Goal: Task Accomplishment & Management: Manage account settings

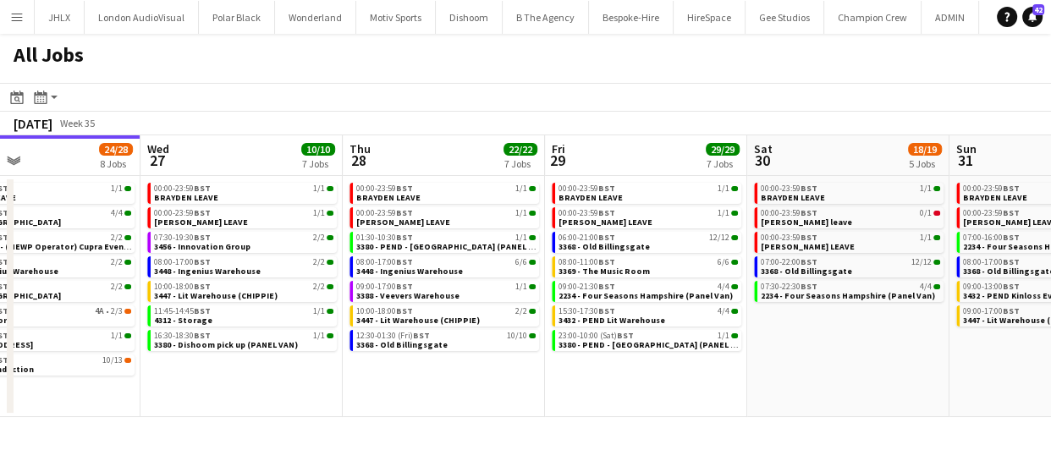
scroll to position [0, 591]
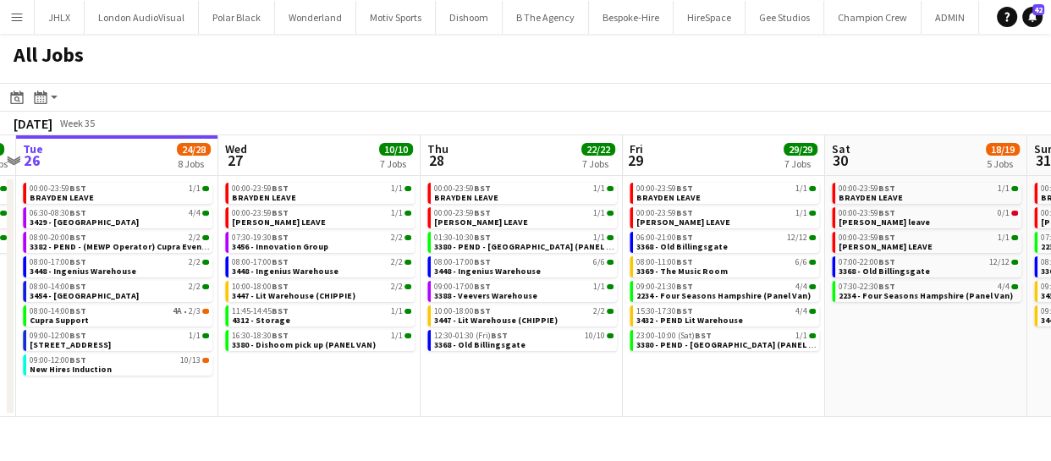
drag, startPoint x: 452, startPoint y: 370, endPoint x: 266, endPoint y: 388, distance: 187.0
click at [266, 388] on app-calendar-viewport "Sat 23 10/10 5 Jobs Sun 24 10/10 5 Jobs Mon 25 3/3 3 Jobs Tue 26 24/28 8 Jobs W…" at bounding box center [525, 276] width 1051 height 282
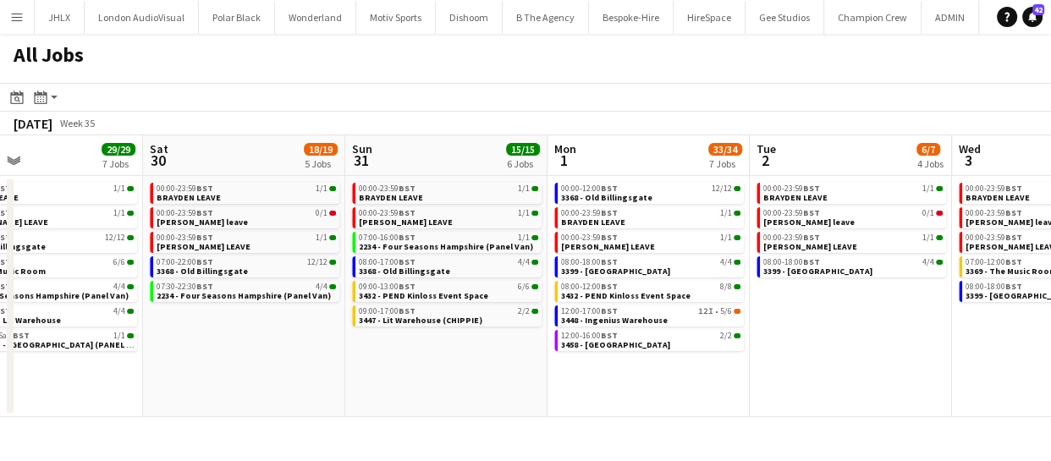
scroll to position [0, 510]
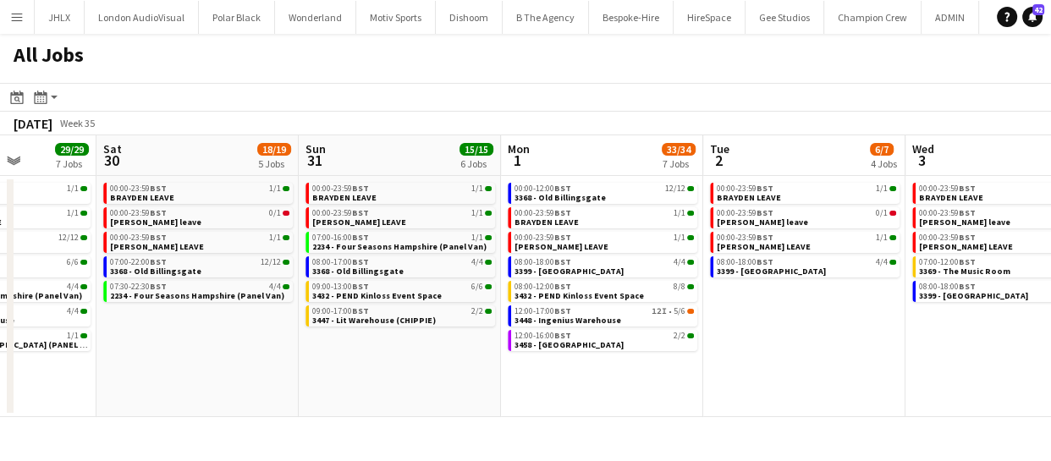
drag, startPoint x: 893, startPoint y: 352, endPoint x: -102, endPoint y: 372, distance: 995.4
click at [0, 372] on html "Menu Boards Boards Boards All jobs Status Workforce Workforce My Workforce Recr…" at bounding box center [525, 230] width 1051 height 461
click at [567, 343] on span "3458 - Intercontinental London" at bounding box center [569, 344] width 109 height 11
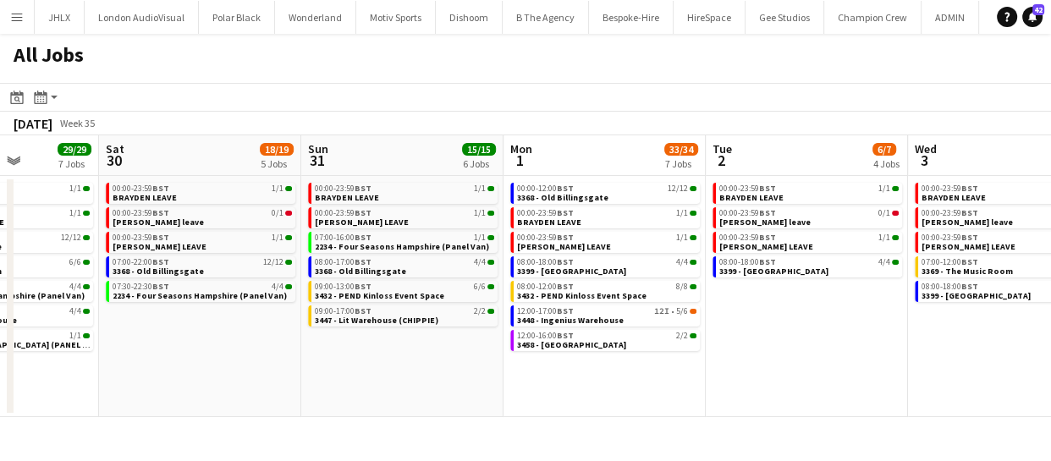
click at [452, 376] on app-date-cell "00:00-23:59 BST 1/1 BRAYDEN LEAVE 00:00-23:59 BST 1/1 Chris Lane LEAVE 07:00-16…" at bounding box center [402, 296] width 202 height 241
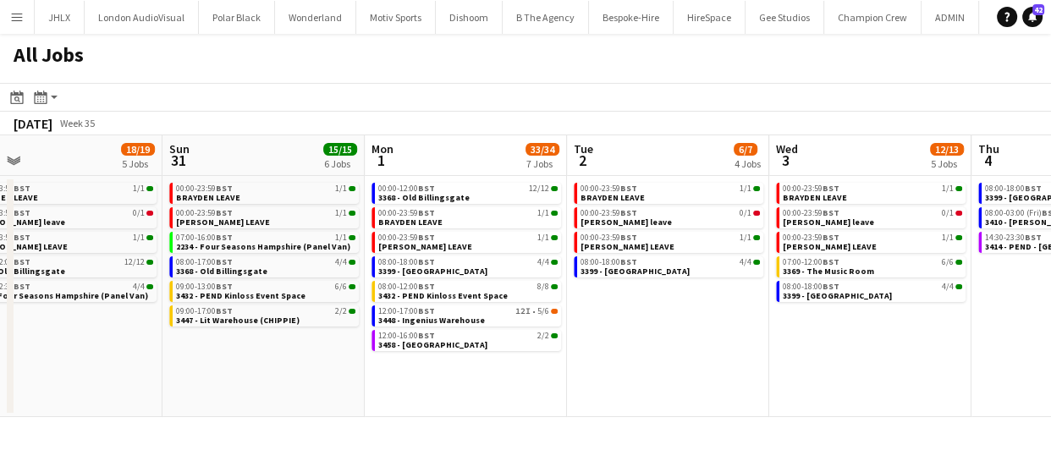
scroll to position [0, 671]
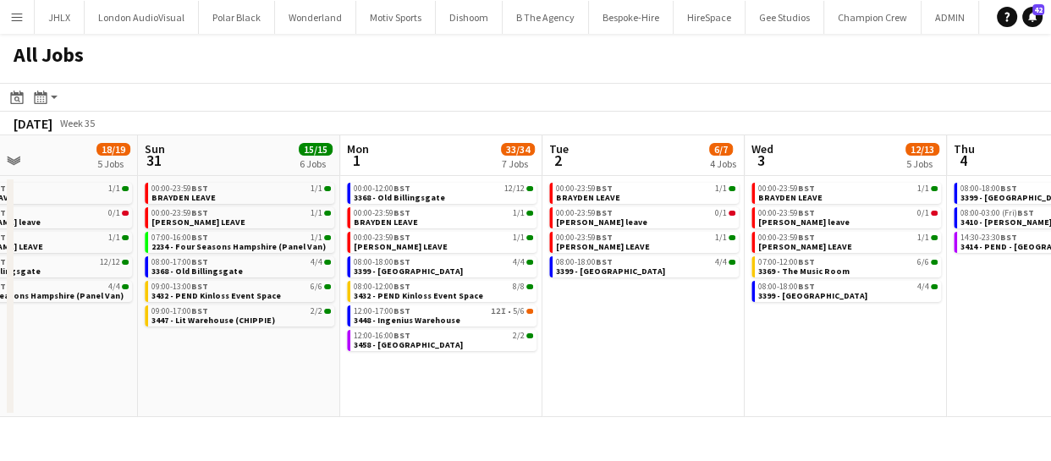
drag, startPoint x: 551, startPoint y: 376, endPoint x: 388, endPoint y: 377, distance: 163.3
click at [388, 377] on app-calendar-viewport "Wed 27 10/10 7 Jobs Thu 28 22/22 7 Jobs Fri 29 29/29 7 Jobs Sat 30 18/19 5 Jobs…" at bounding box center [525, 276] width 1051 height 282
click at [405, 321] on span "3448 - Ingenius Warehouse" at bounding box center [407, 320] width 107 height 11
click at [433, 290] on span "3432 - PEND Kinloss Event Space" at bounding box center [418, 295] width 129 height 11
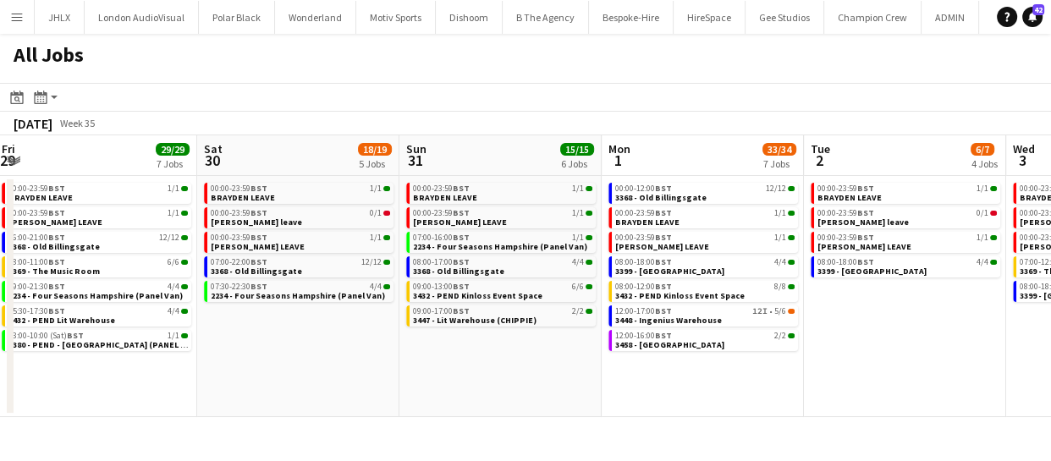
scroll to position [0, 397]
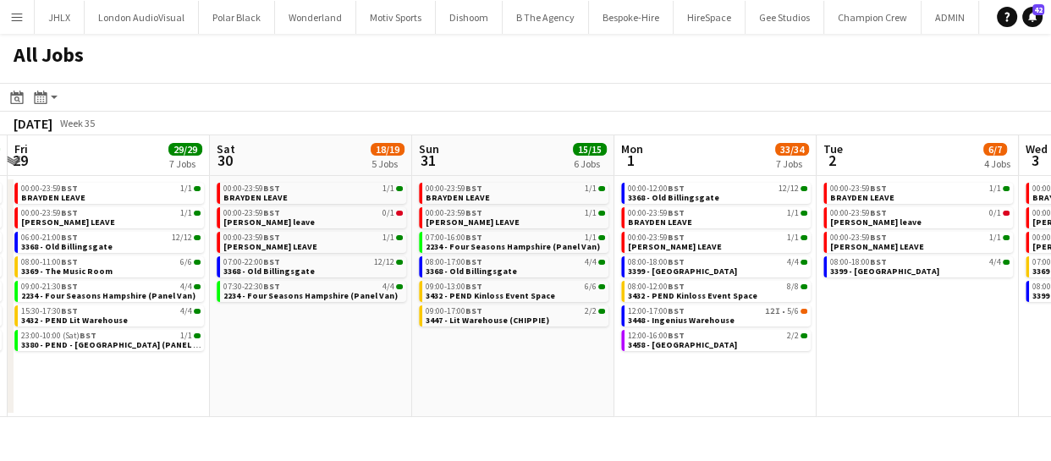
drag, startPoint x: 202, startPoint y: 337, endPoint x: 477, endPoint y: 355, distance: 275.6
click at [477, 355] on app-calendar-viewport "Wed 27 10/10 7 Jobs Thu 28 22/22 7 Jobs Fri 29 29/29 7 Jobs Sat 30 18/19 5 Jobs…" at bounding box center [525, 276] width 1051 height 282
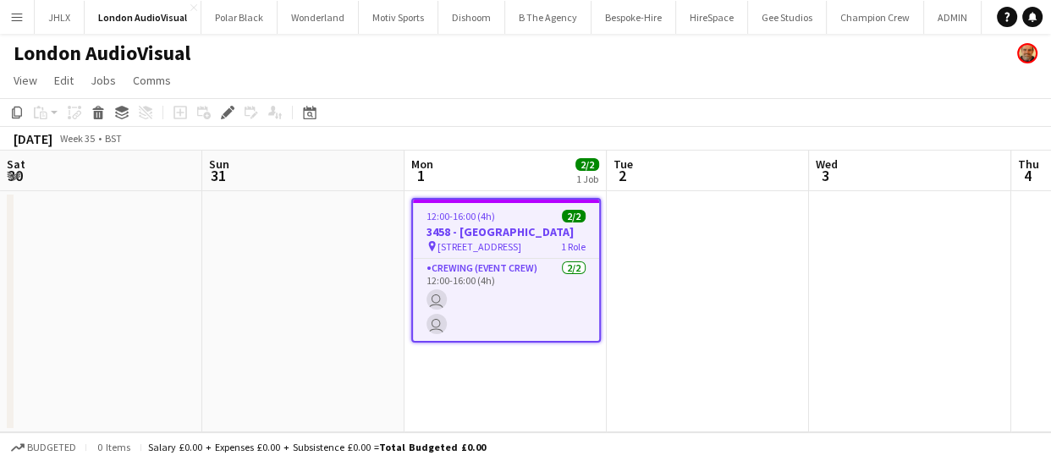
scroll to position [0, 582]
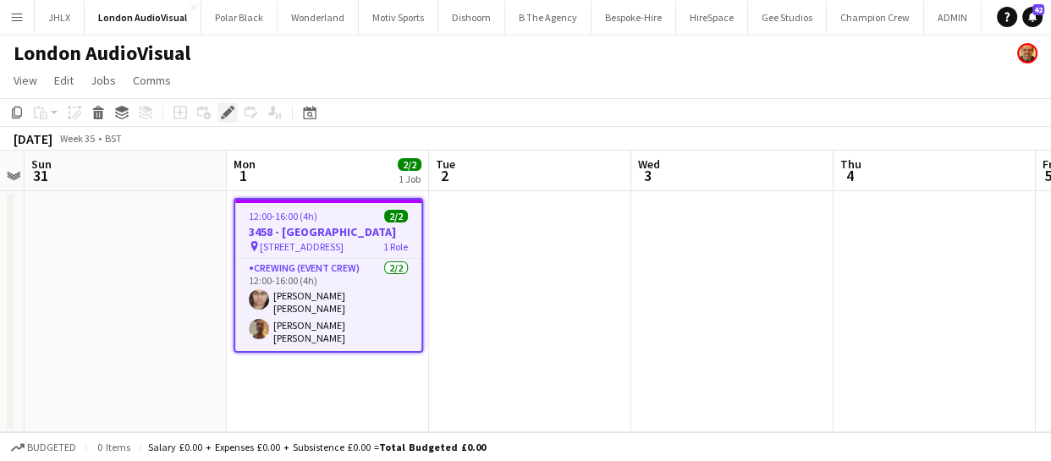
click at [224, 113] on icon at bounding box center [227, 112] width 9 height 9
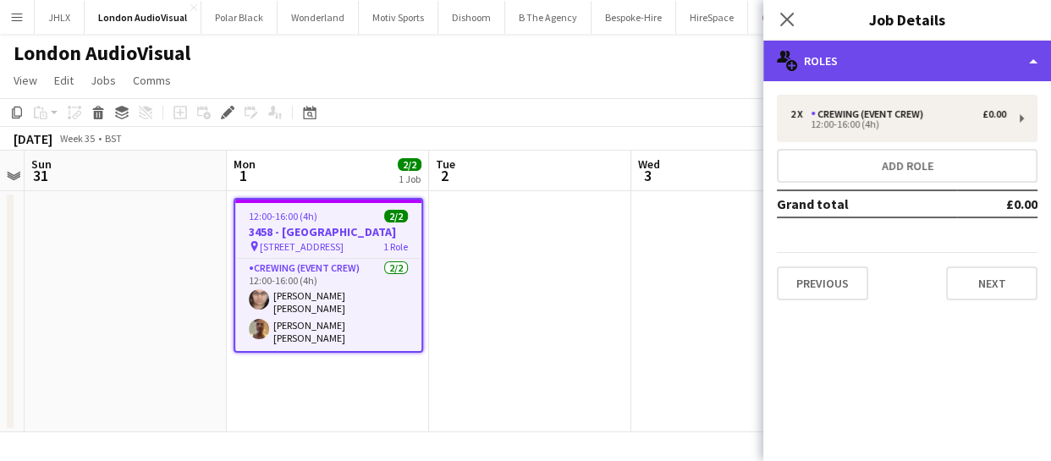
click at [905, 57] on div "multiple-users-add Roles" at bounding box center [907, 61] width 288 height 41
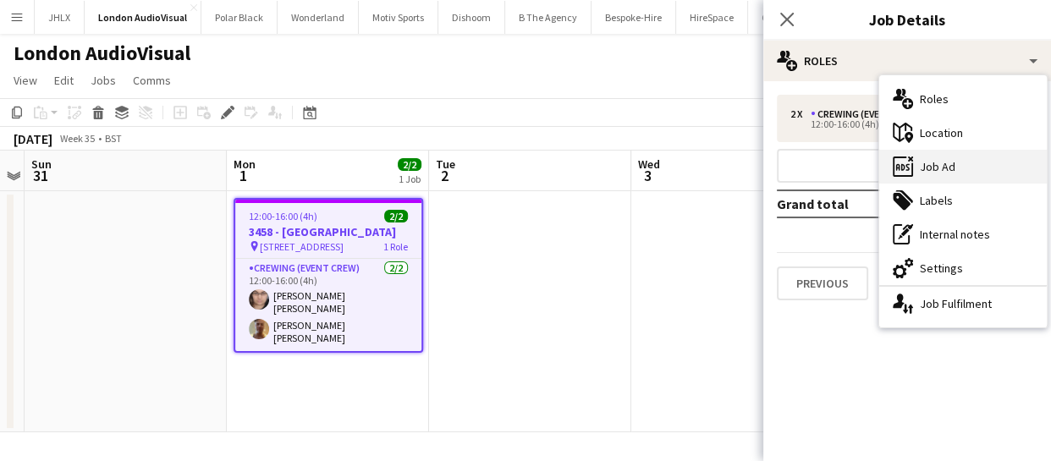
click at [953, 173] on div "ads-window Job Ad" at bounding box center [963, 167] width 168 height 34
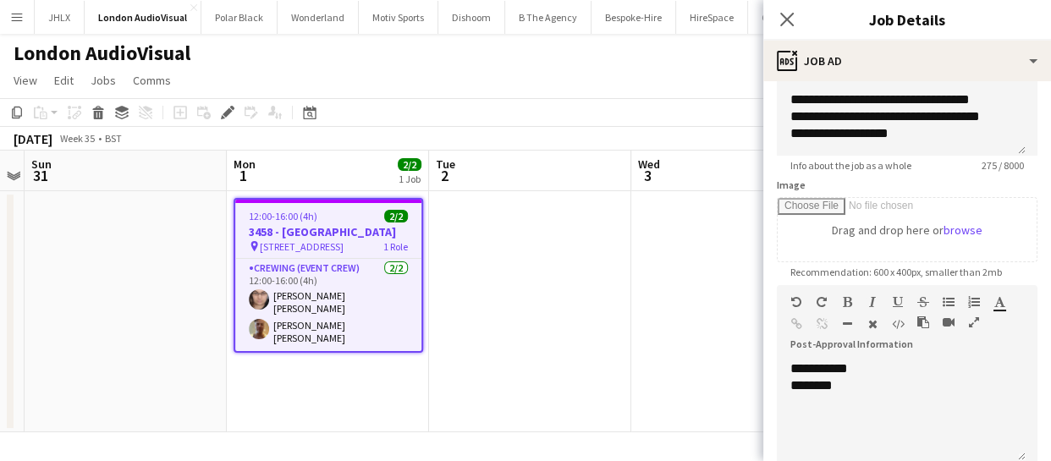
scroll to position [230, 0]
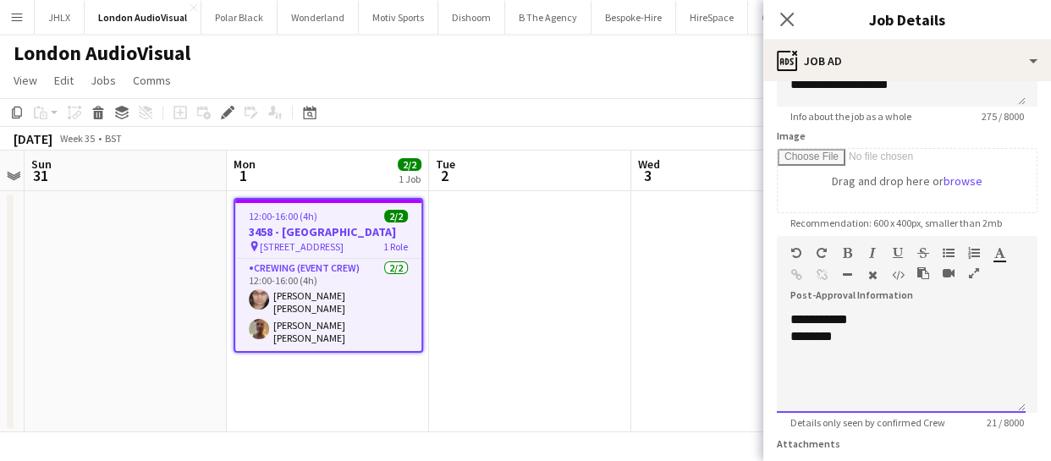
click at [885, 338] on div "********" at bounding box center [901, 336] width 222 height 17
paste div "To enrich screen reader interactions, please activate Accessibility in Grammarl…"
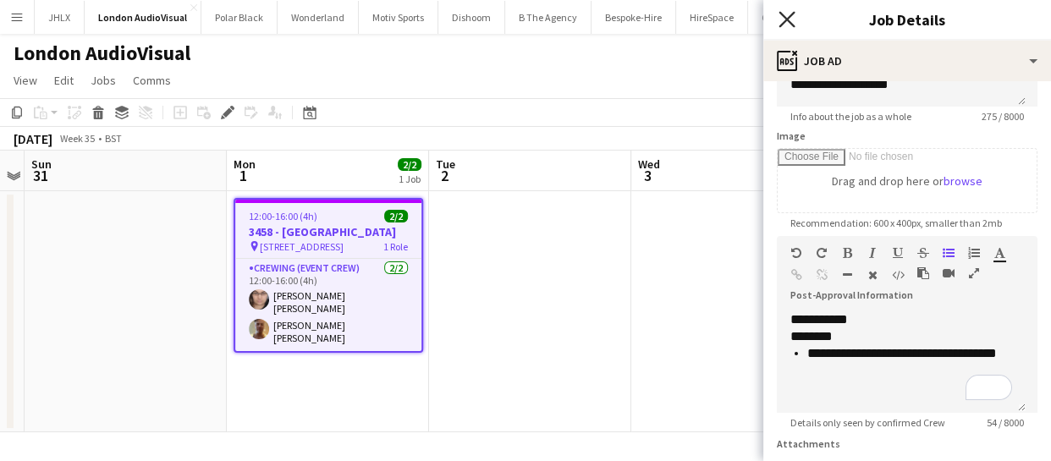
click at [780, 23] on icon "Close pop-in" at bounding box center [787, 19] width 16 height 16
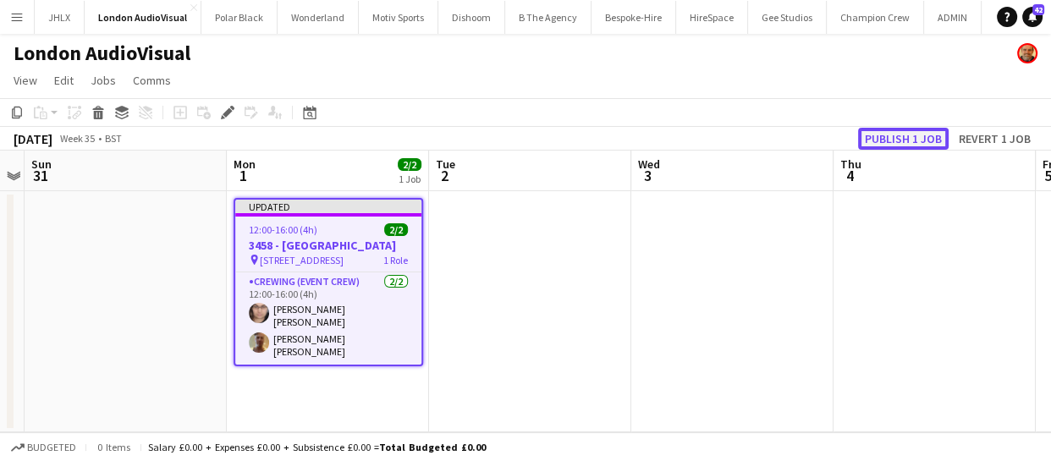
click at [893, 142] on button "Publish 1 job" at bounding box center [903, 139] width 91 height 22
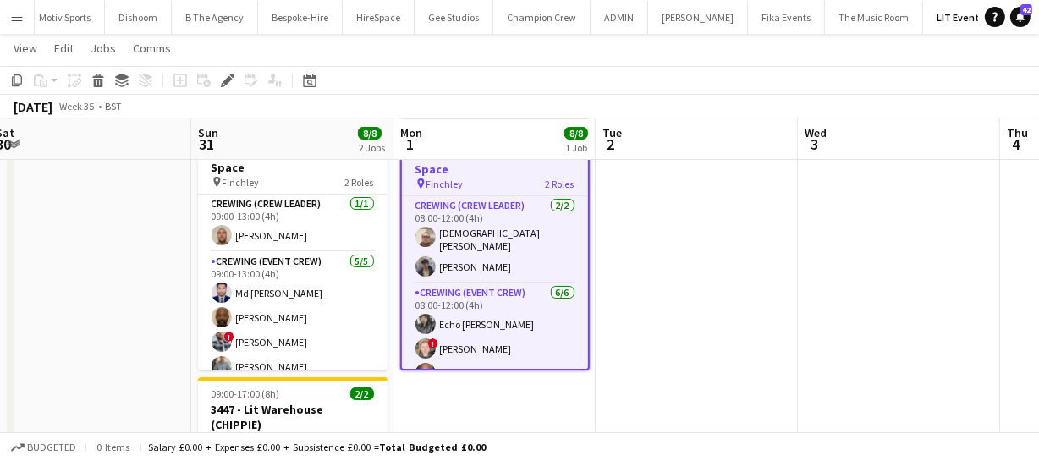
scroll to position [0, 368]
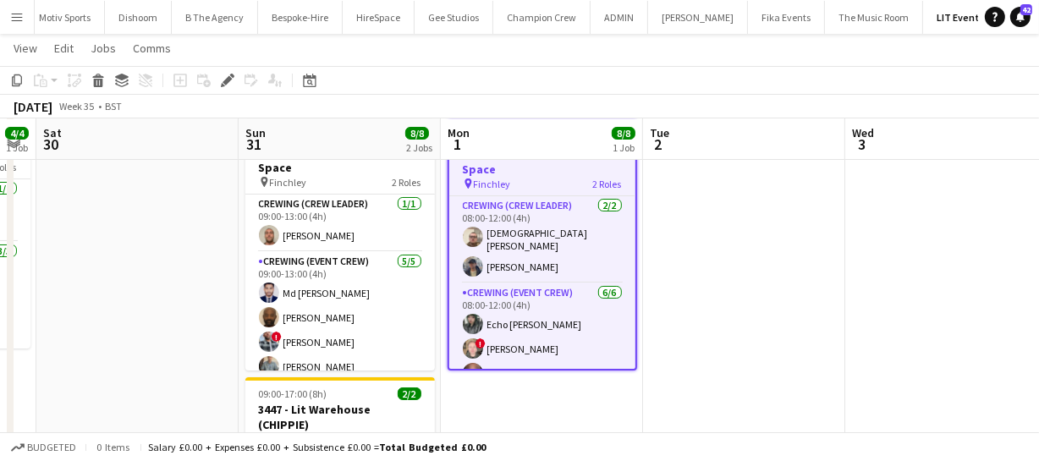
drag, startPoint x: 296, startPoint y: 327, endPoint x: 510, endPoint y: 317, distance: 214.3
click at [510, 317] on app-calendar-viewport "Thu 28 2/2 1 Job Fri 29 4/4 1 Job Sat 30 Sun 31 8/8 2 Jobs Mon 1 8/8 1 Job Tue …" at bounding box center [519, 280] width 1039 height 580
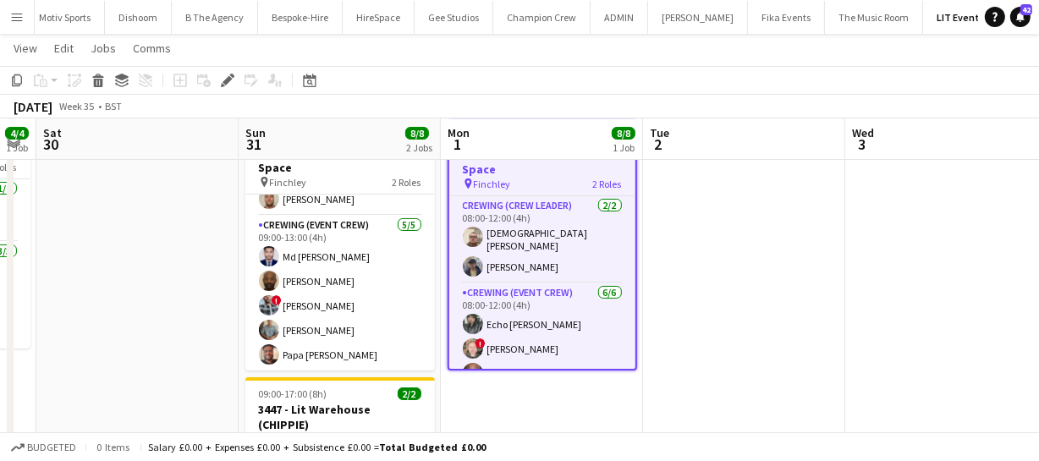
scroll to position [212, 0]
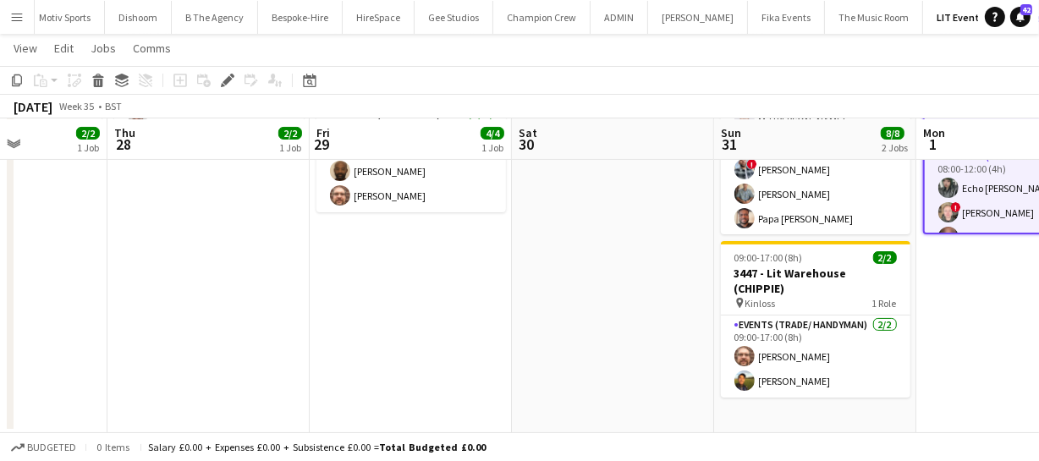
drag, startPoint x: 603, startPoint y: 340, endPoint x: 686, endPoint y: 347, distance: 84.1
click at [710, 338] on app-calendar-viewport "Mon 25 Tue 26 Wed 27 2/2 1 Job Thu 28 2/2 1 Job Fri 29 4/4 1 Job Sat 30 Sun 31 …" at bounding box center [519, 144] width 1039 height 580
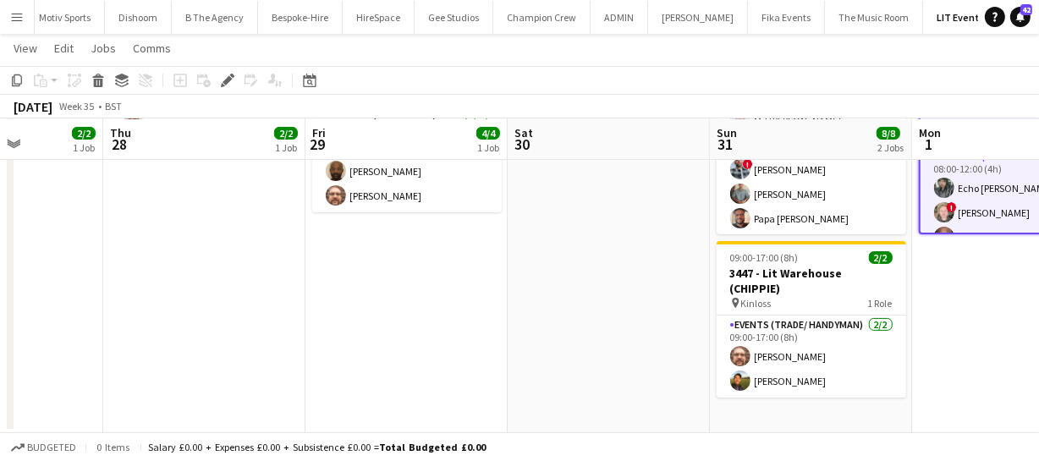
drag, startPoint x: 552, startPoint y: 315, endPoint x: 512, endPoint y: 313, distance: 39.8
click at [588, 314] on app-calendar-viewport "Mon 25 Tue 26 Wed 27 2/2 1 Job Thu 28 2/2 1 Job Fri 29 4/4 1 Job Sat 30 Sun 31 …" at bounding box center [519, 144] width 1039 height 580
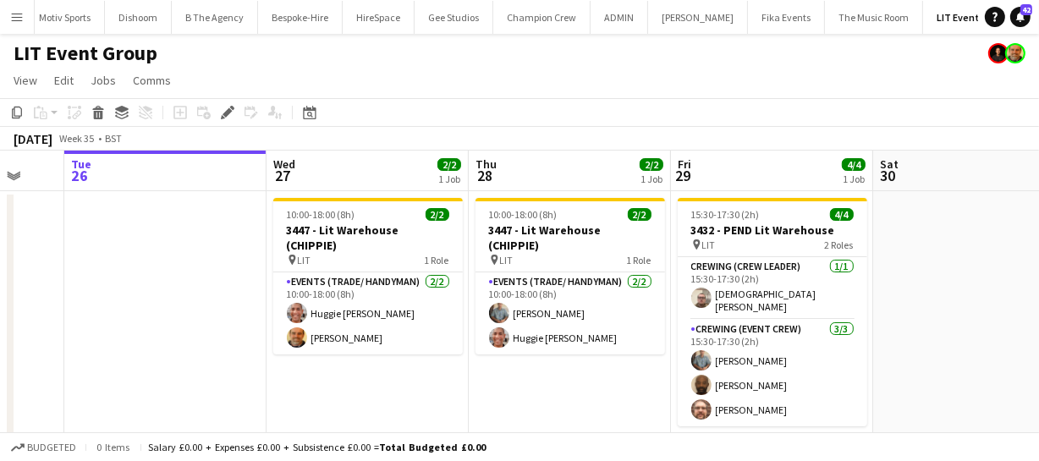
scroll to position [0, 496]
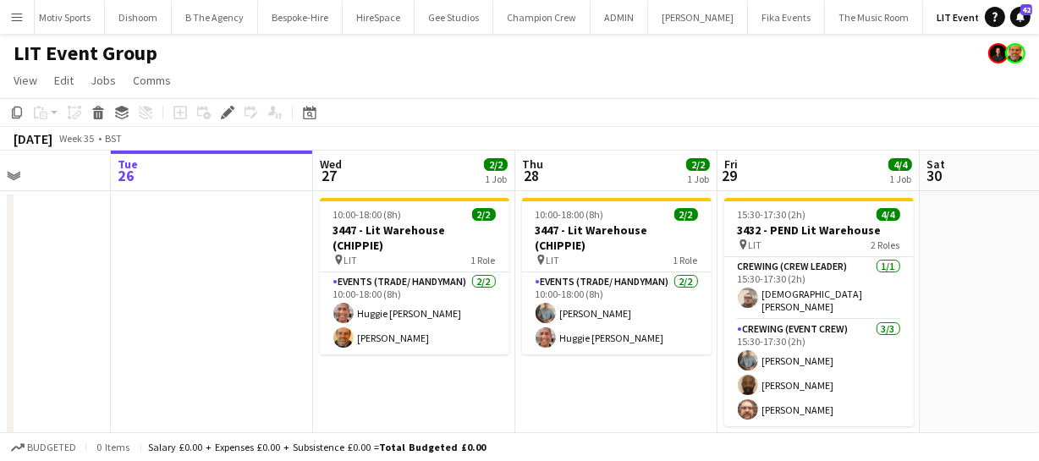
drag, startPoint x: 270, startPoint y: 407, endPoint x: 420, endPoint y: 377, distance: 152.9
click at [420, 377] on app-calendar-viewport "Sat 23 Sun 24 4/4 1 Job Mon 25 Tue 26 Wed 27 2/2 1 Job Thu 28 2/2 1 Job Fri 29 …" at bounding box center [519, 399] width 1039 height 497
